Goal: Information Seeking & Learning: Learn about a topic

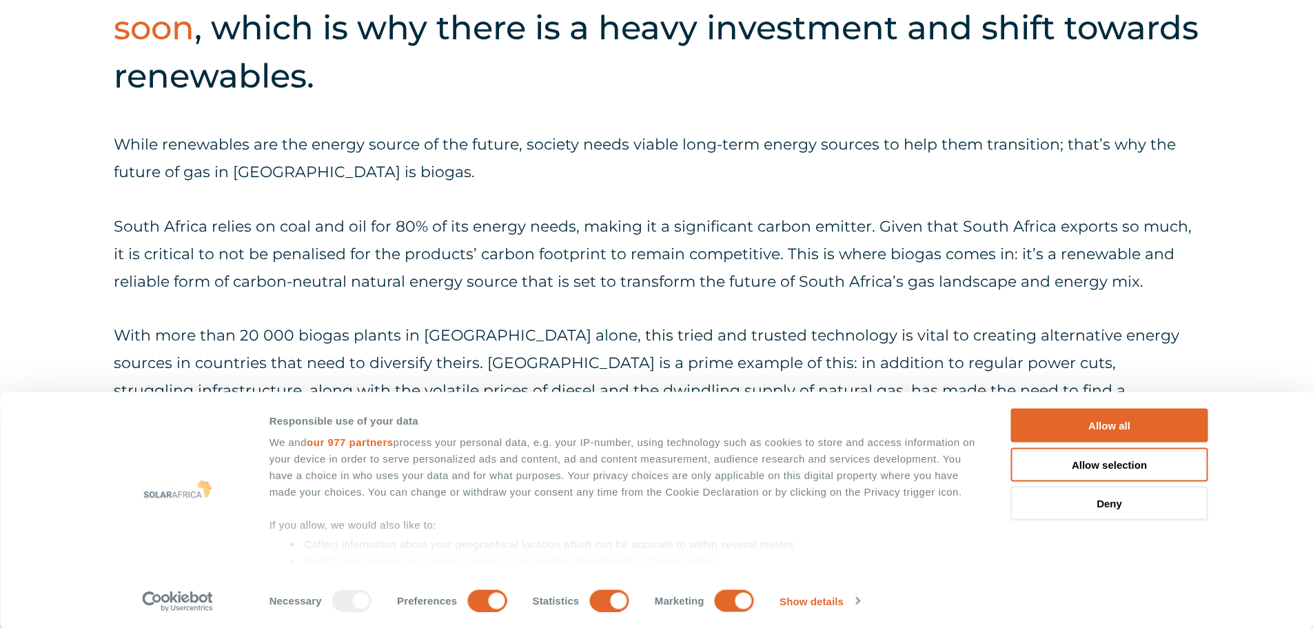
scroll to position [828, 0]
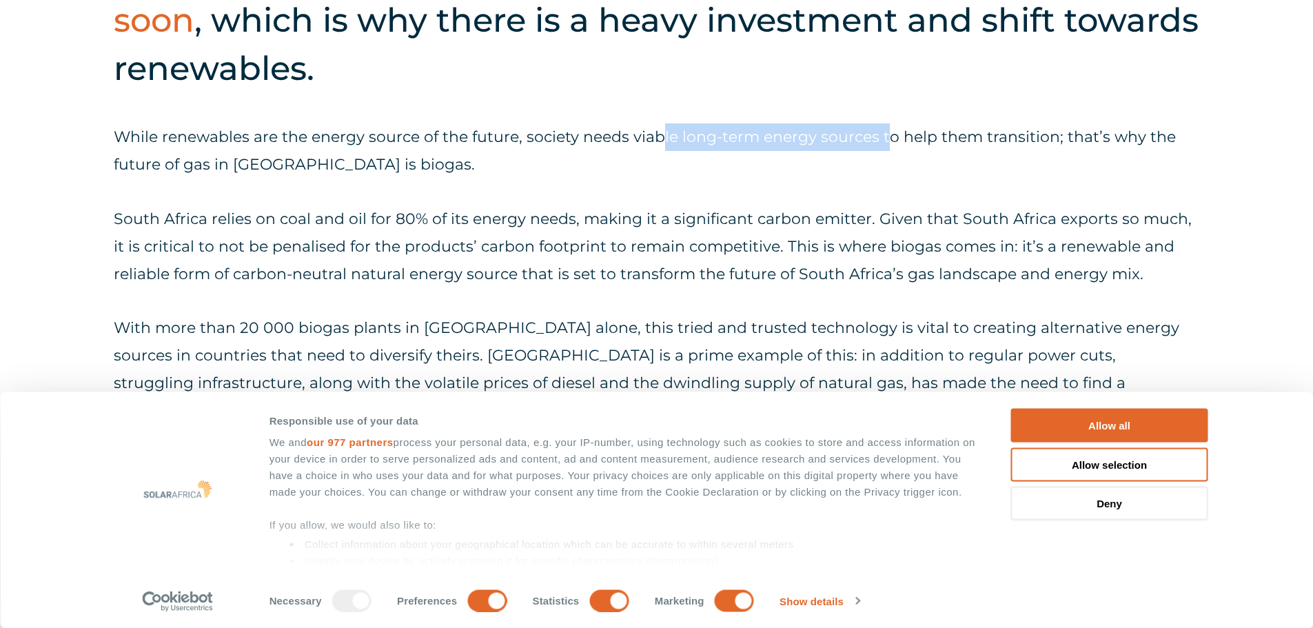
drag, startPoint x: 658, startPoint y: 139, endPoint x: 890, endPoint y: 138, distance: 231.5
click at [890, 138] on p "While renewables are the energy source of the future, society needs viable long…" at bounding box center [656, 150] width 1085 height 55
click at [811, 187] on div "While renewables are the energy source of the future, society needs viable long…" at bounding box center [656, 273] width 1085 height 301
drag, startPoint x: 999, startPoint y: 296, endPoint x: 881, endPoint y: 306, distance: 118.2
click at [999, 297] on div "While renewables are the energy source of the future, society needs viable long…" at bounding box center [656, 273] width 1085 height 301
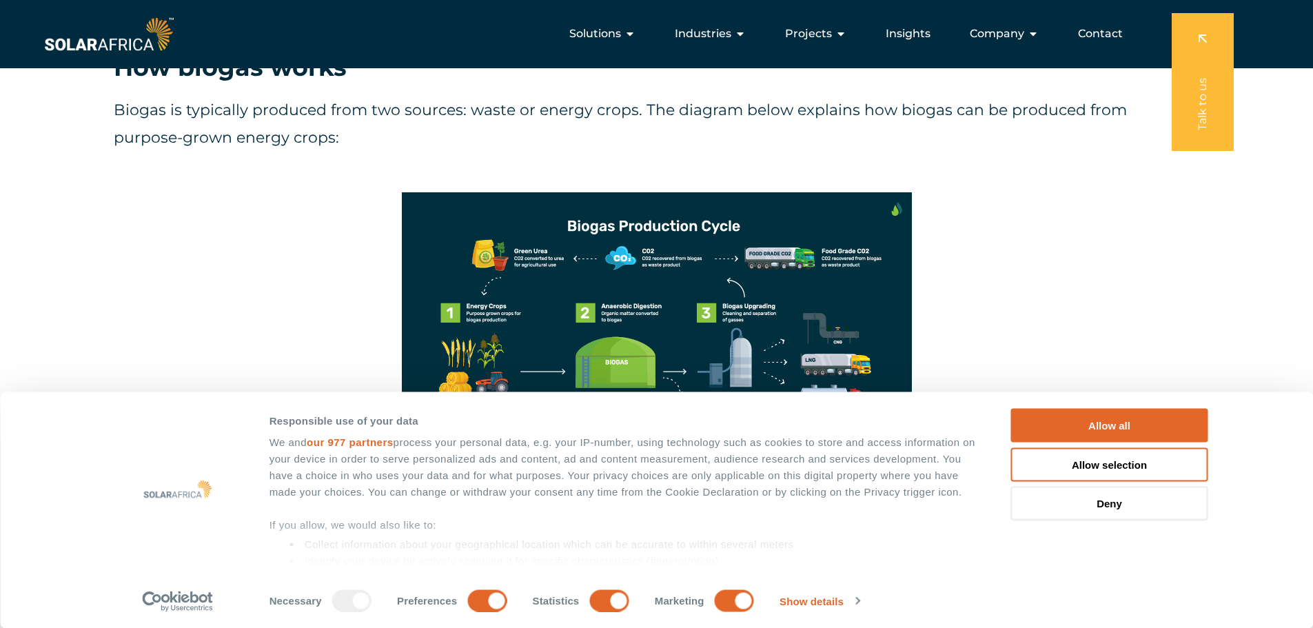
scroll to position [1173, 0]
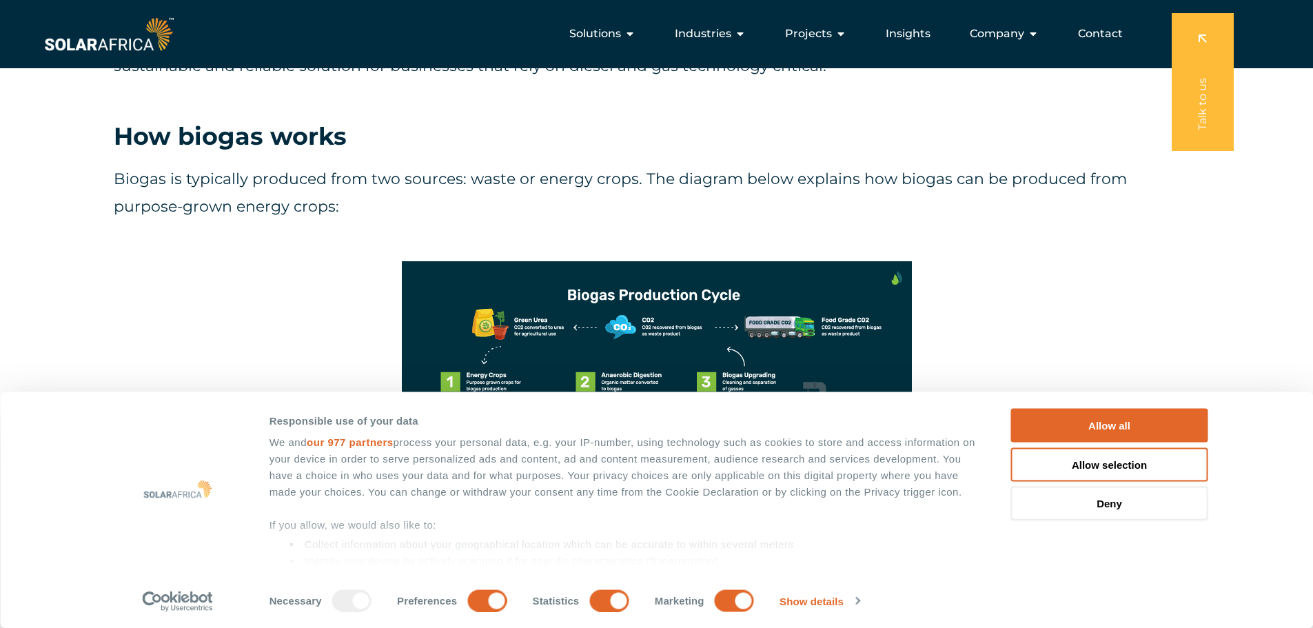
click at [238, 196] on p "Biogas is typically produced from two sources: waste or energy crops. The diagr…" at bounding box center [656, 192] width 1085 height 55
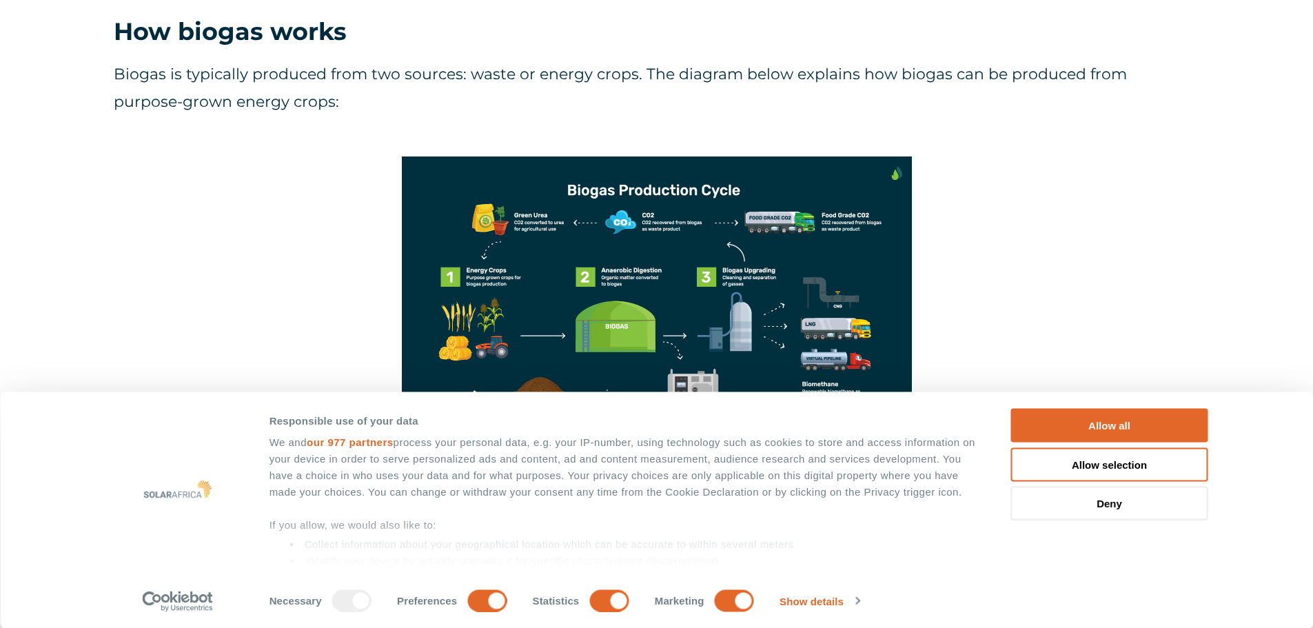
scroll to position [1311, 0]
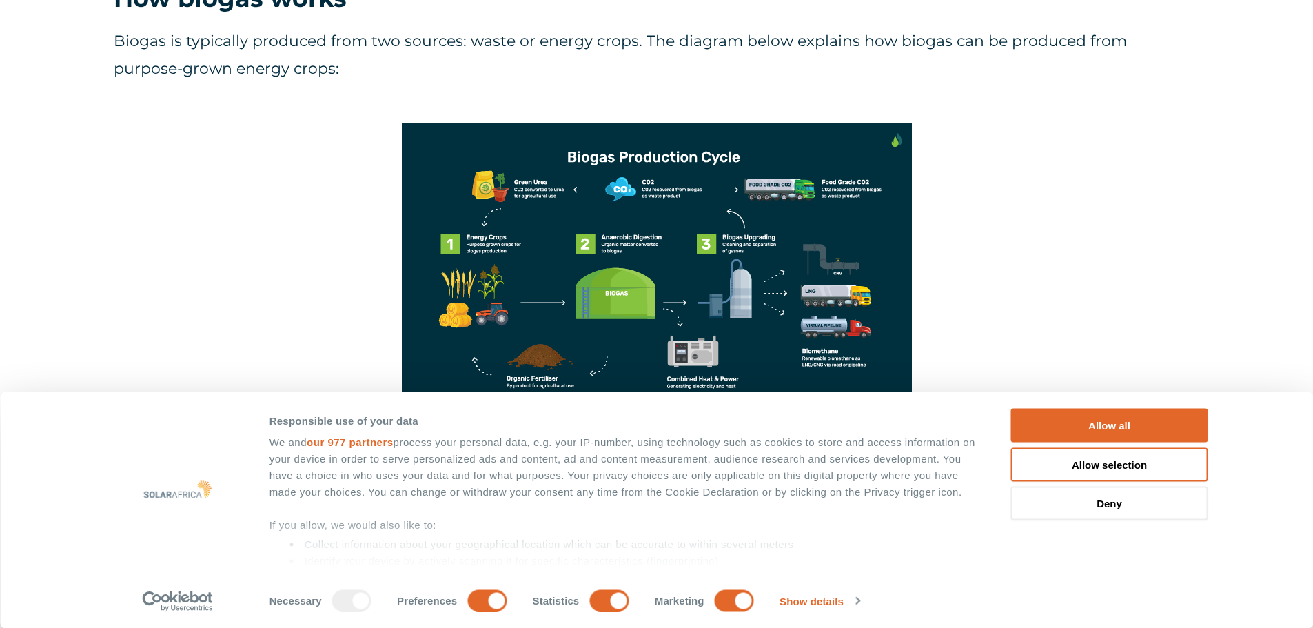
click at [1026, 227] on div at bounding box center [656, 266] width 1085 height 287
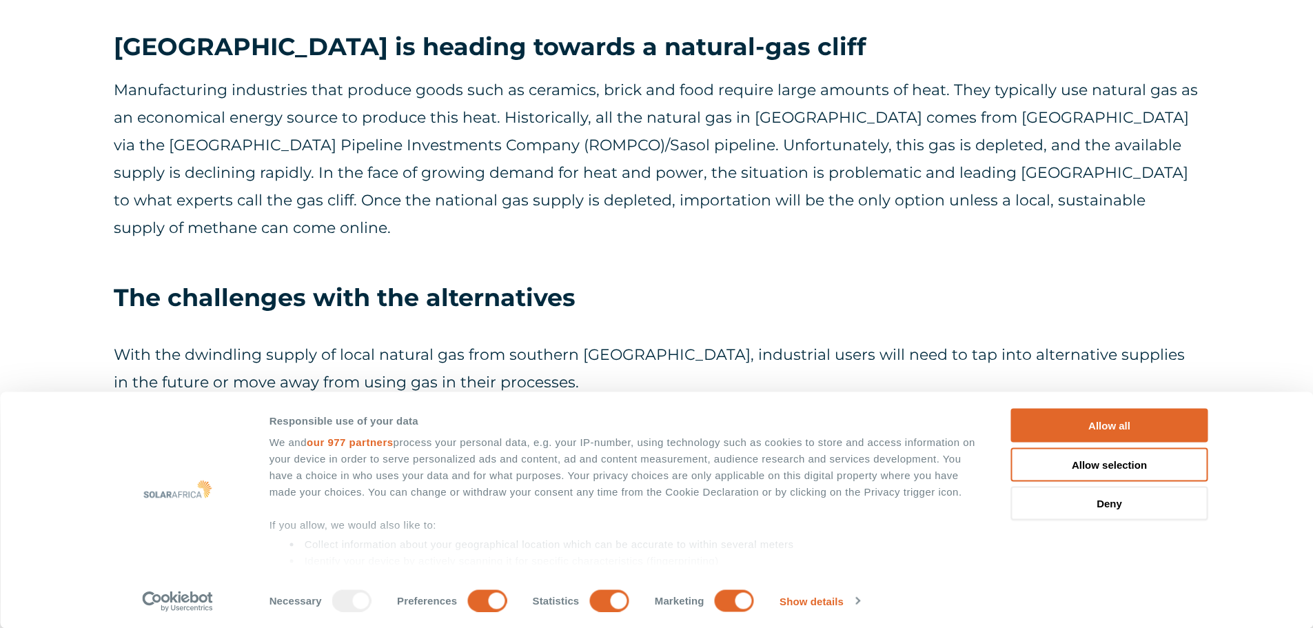
scroll to position [2138, 0]
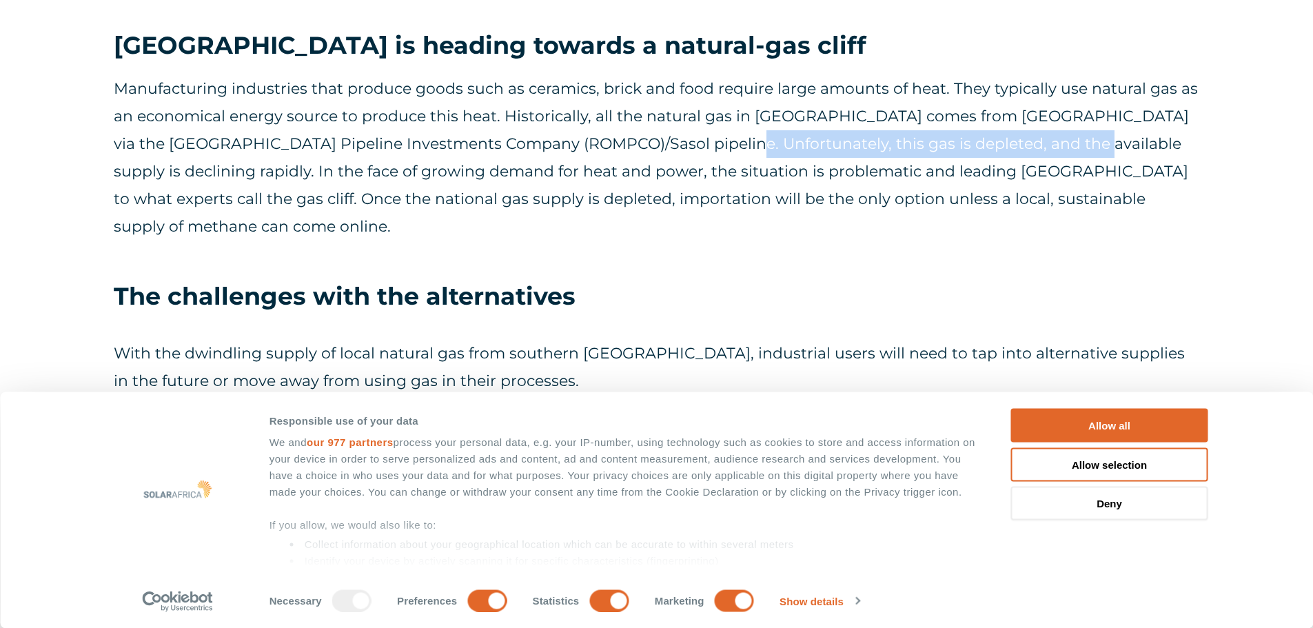
drag, startPoint x: 697, startPoint y: 138, endPoint x: 1038, endPoint y: 139, distance: 341.8
click at [1038, 139] on p "Manufacturing industries that produce goods such as ceramics, brick and food re…" at bounding box center [656, 157] width 1085 height 165
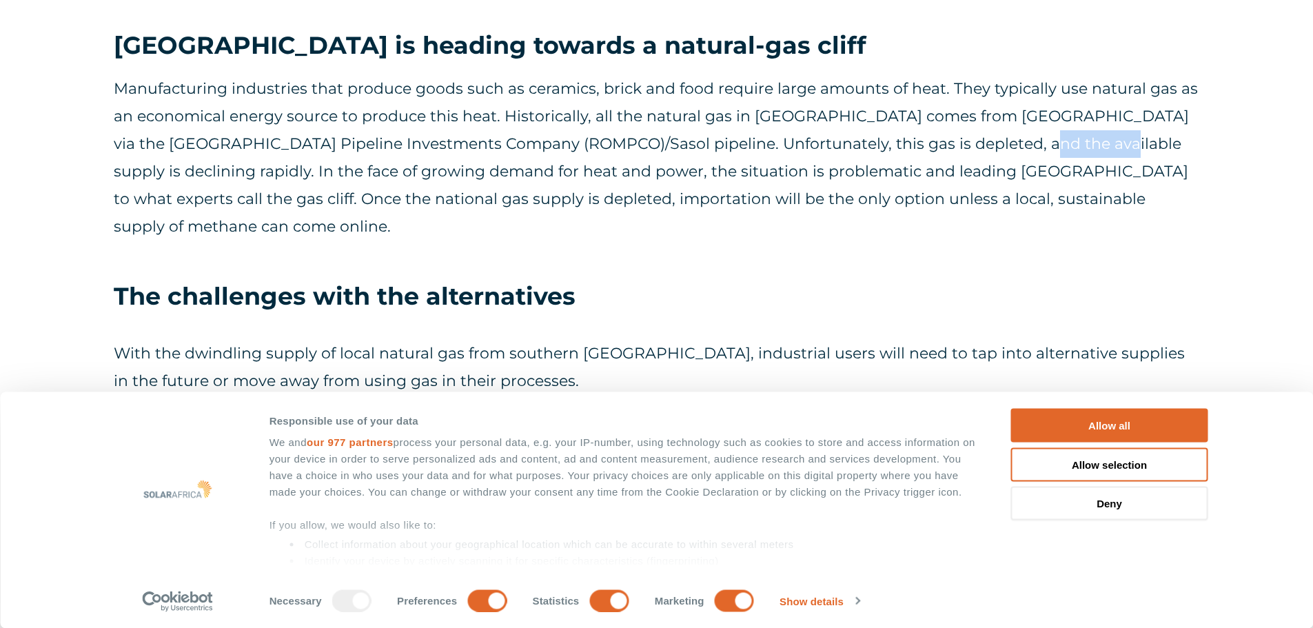
click at [1038, 139] on p "Manufacturing industries that produce goods such as ceramics, brick and food re…" at bounding box center [656, 157] width 1085 height 165
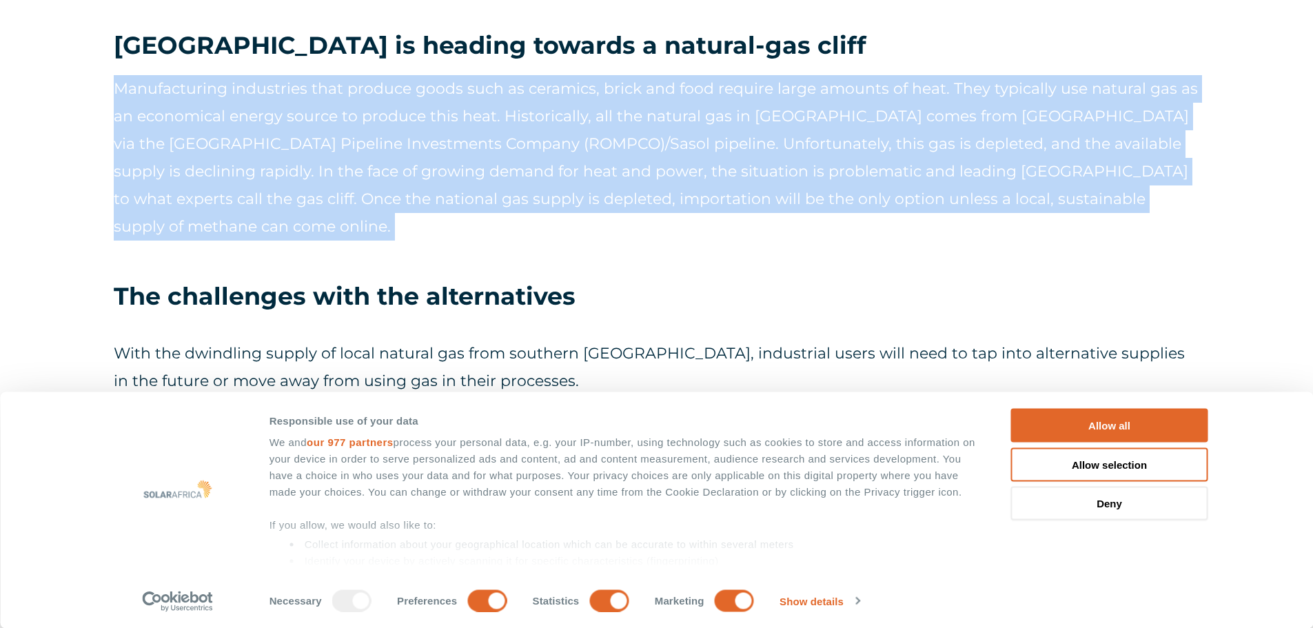
drag, startPoint x: 1038, startPoint y: 139, endPoint x: 1178, endPoint y: 148, distance: 140.2
click at [1178, 148] on p "Manufacturing industries that produce goods such as ceramics, brick and food re…" at bounding box center [656, 157] width 1085 height 165
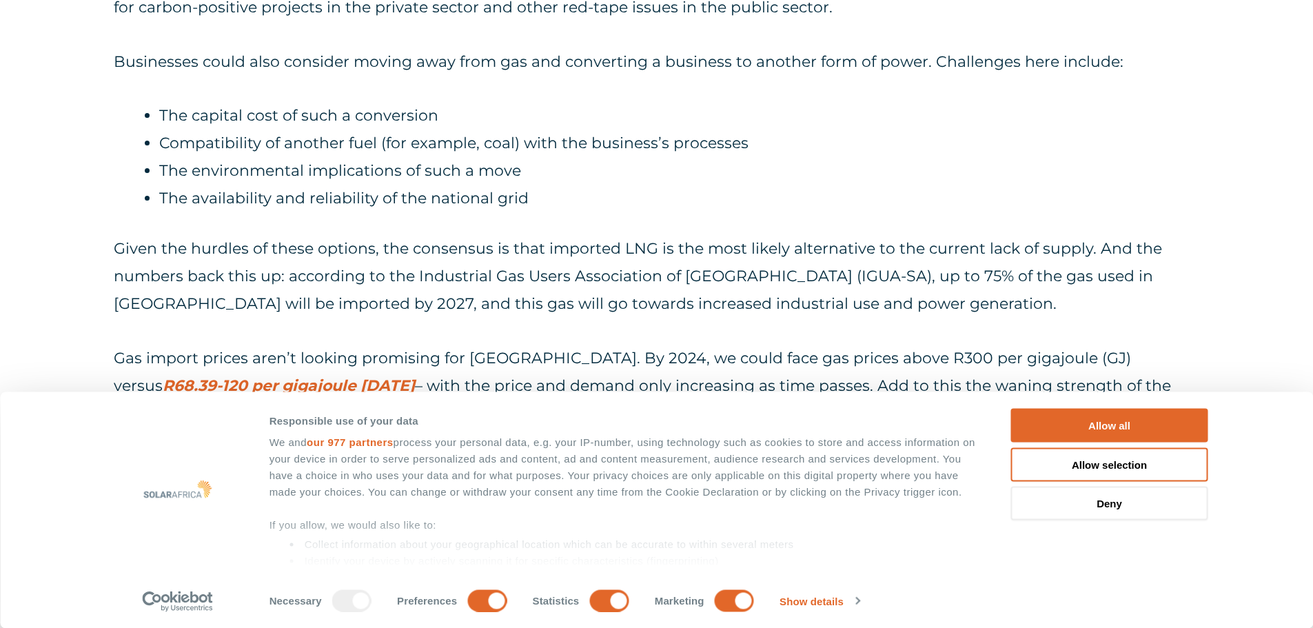
scroll to position [2687, 0]
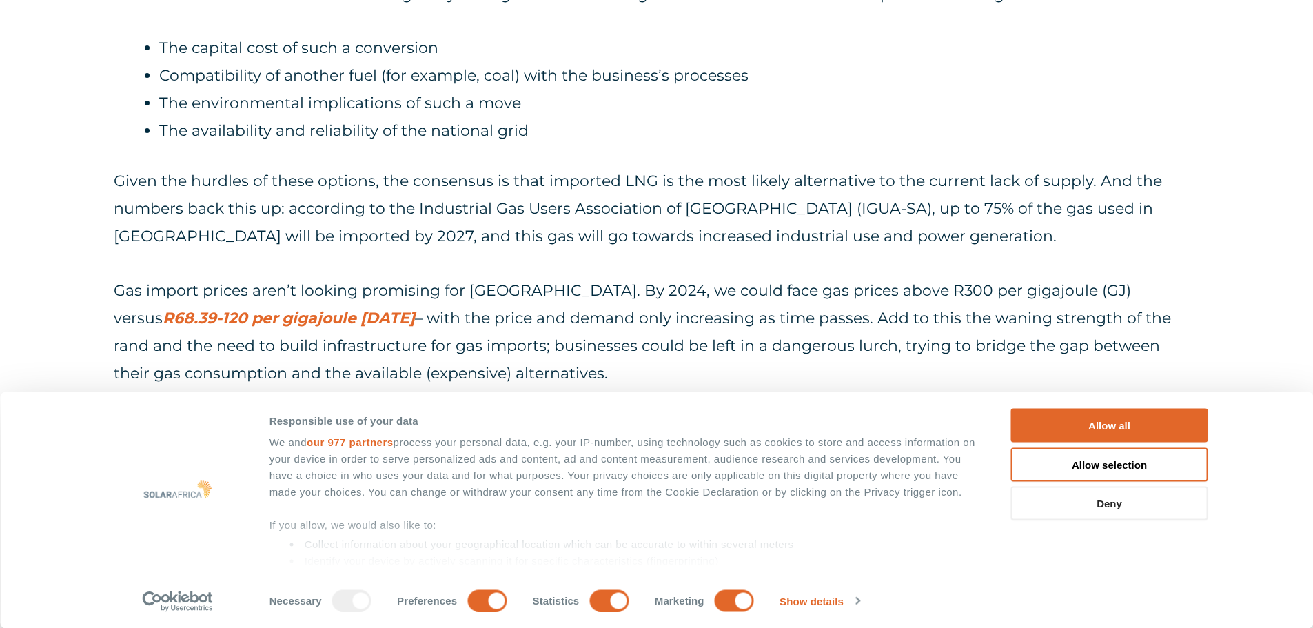
drag, startPoint x: 1116, startPoint y: 497, endPoint x: 1111, endPoint y: 502, distance: 7.3
click at [1116, 497] on button "Deny" at bounding box center [1109, 504] width 197 height 34
click at [1111, 502] on button "Deny" at bounding box center [1109, 504] width 197 height 34
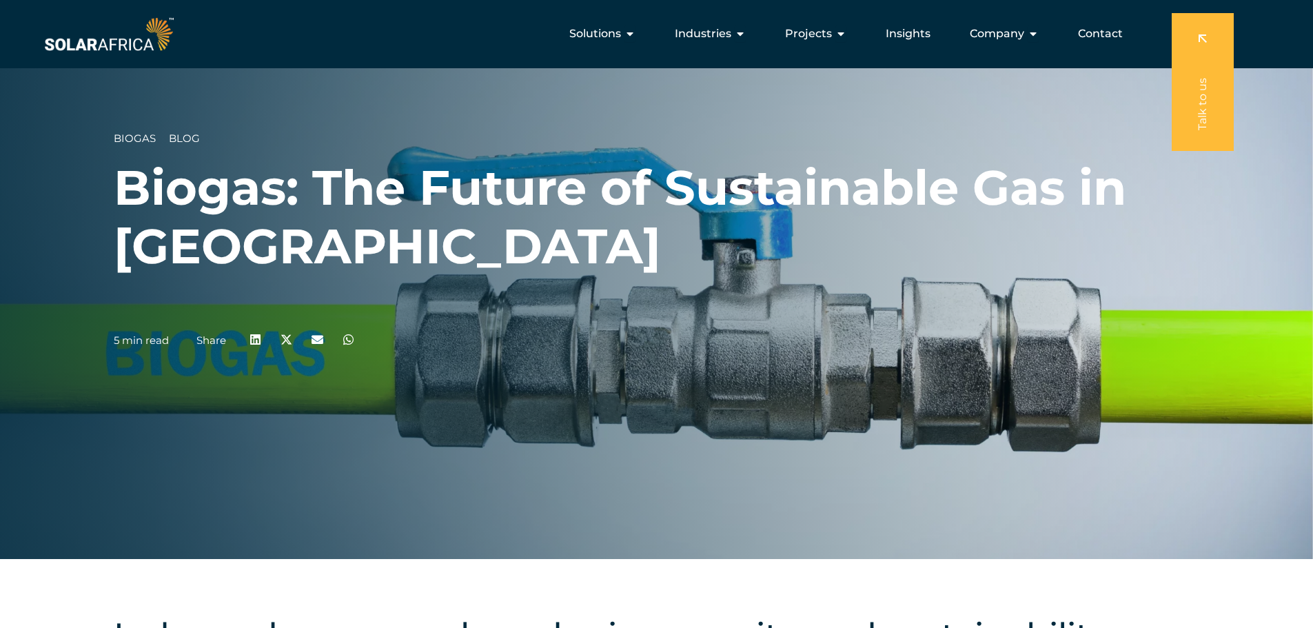
scroll to position [0, 0]
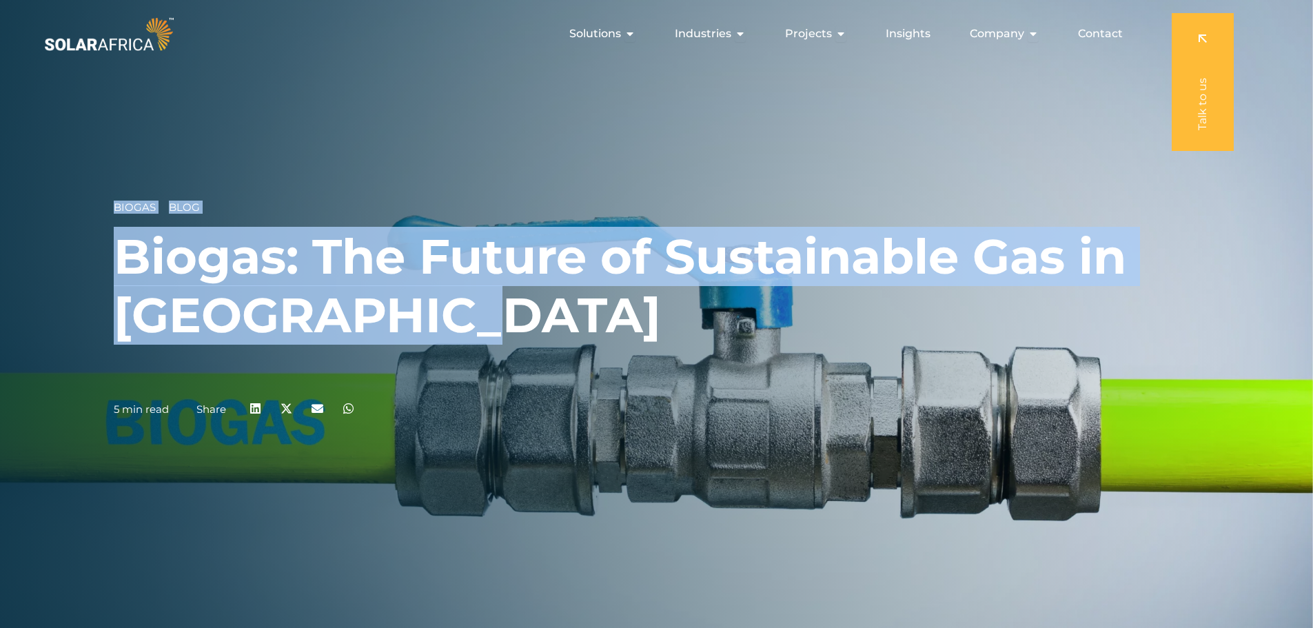
drag, startPoint x: 305, startPoint y: 305, endPoint x: 112, endPoint y: 265, distance: 197.7
click at [112, 265] on div "Biogas Blog Biogas: The Future of Sustainable Gas in [GEOGRAPHIC_DATA] 5 min re…" at bounding box center [656, 314] width 1313 height 628
click at [258, 305] on h1 "Biogas: The Future of Sustainable Gas in [GEOGRAPHIC_DATA]" at bounding box center [656, 285] width 1085 height 117
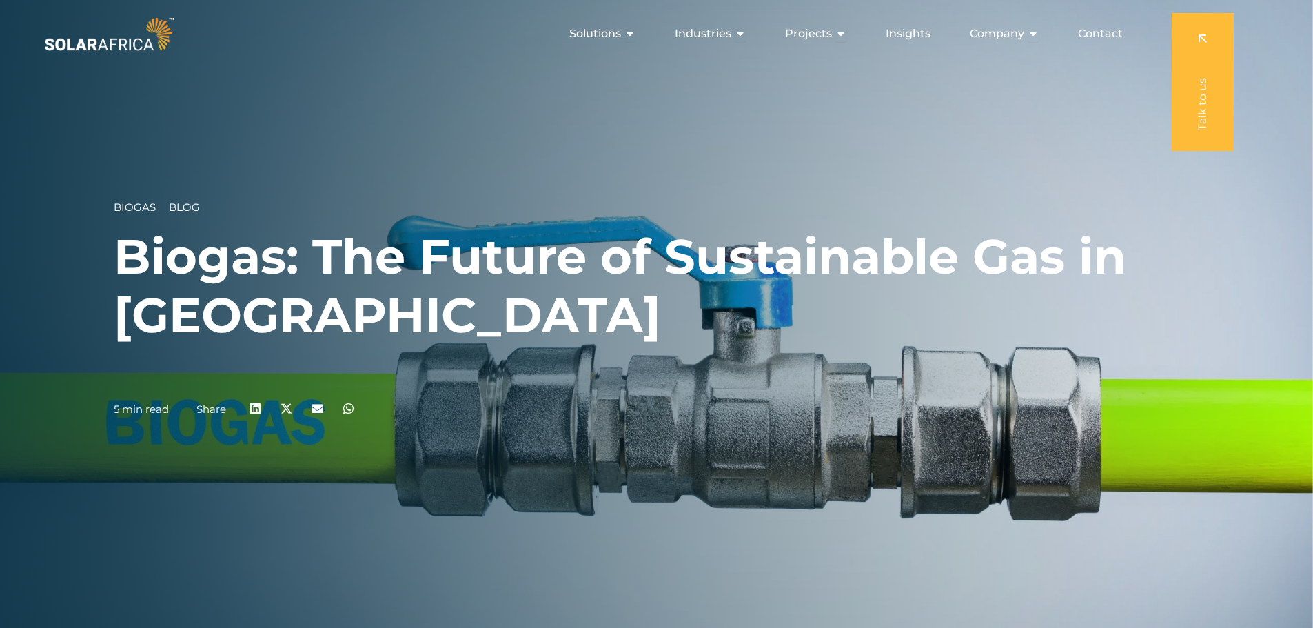
click at [398, 328] on h1 "Biogas: The Future of Sustainable Gas in [GEOGRAPHIC_DATA]" at bounding box center [656, 285] width 1085 height 117
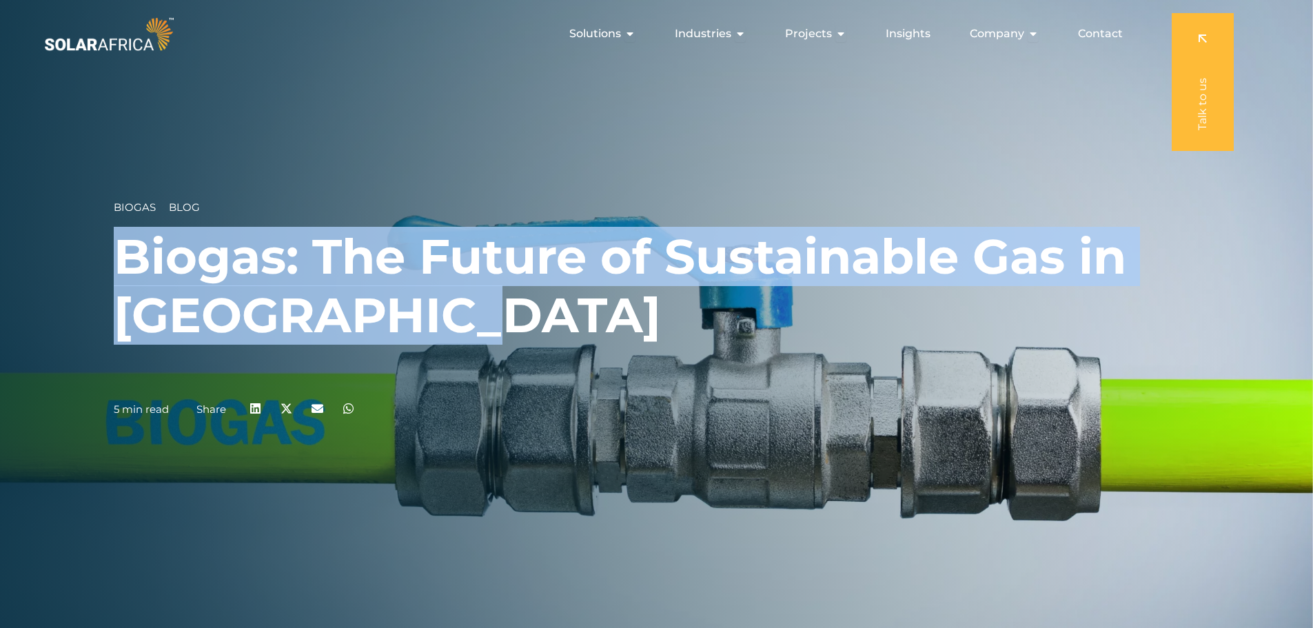
drag, startPoint x: 438, startPoint y: 328, endPoint x: 127, endPoint y: 279, distance: 314.6
click at [127, 279] on h1 "Biogas: The Future of Sustainable Gas in [GEOGRAPHIC_DATA]" at bounding box center [656, 285] width 1085 height 117
copy h1 "Biogas: The Future of Sustainable Gas in [GEOGRAPHIC_DATA]"
